Goal: Navigation & Orientation: Find specific page/section

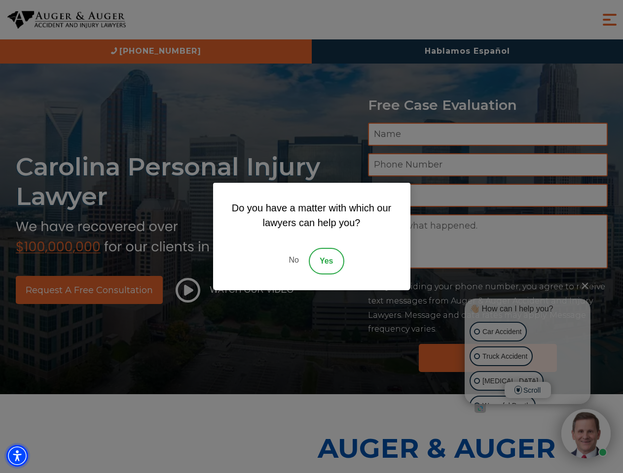
click at [17, 456] on img "Accessibility Menu" at bounding box center [17, 456] width 22 height 22
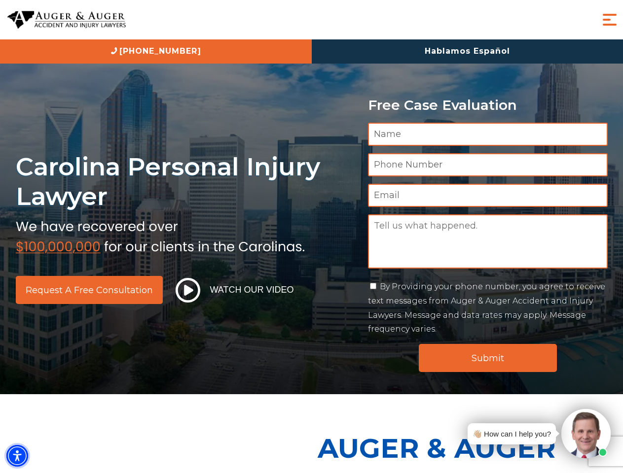
click at [17, 456] on img "Accessibility Menu" at bounding box center [17, 456] width 22 height 22
